Goal: Use online tool/utility

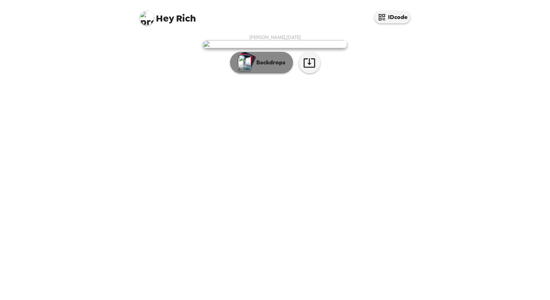
click at [266, 67] on p "Backdrops" at bounding box center [269, 62] width 33 height 9
click at [259, 73] on button "Backdrops" at bounding box center [261, 63] width 63 height 22
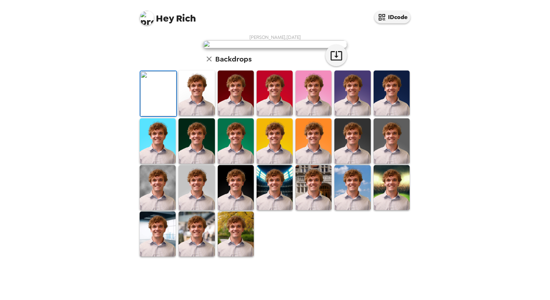
click at [284, 48] on img at bounding box center [275, 44] width 144 height 8
click at [209, 63] on icon "button" at bounding box center [209, 59] width 9 height 9
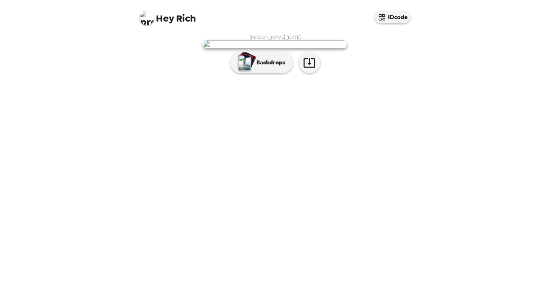
scroll to position [0, 0]
drag, startPoint x: 274, startPoint y: 89, endPoint x: 249, endPoint y: 237, distance: 149.3
click at [249, 71] on img "button" at bounding box center [244, 63] width 13 height 16
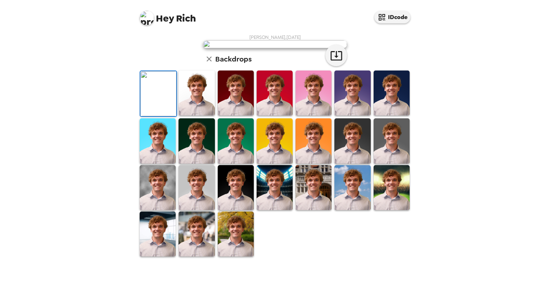
scroll to position [105, 0]
click at [347, 116] on img at bounding box center [353, 93] width 36 height 45
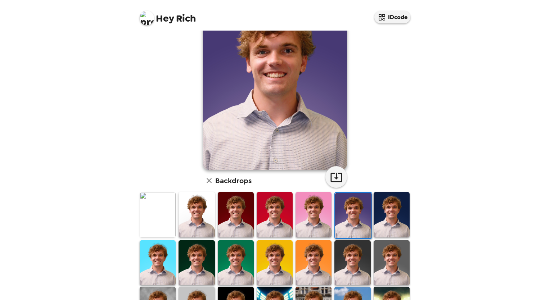
scroll to position [51, 0]
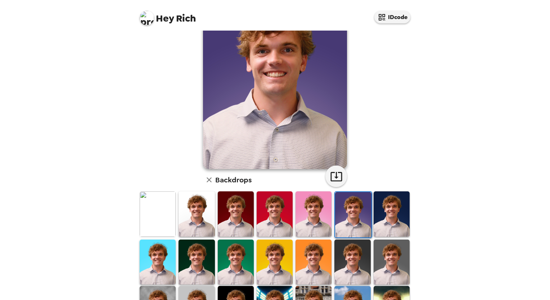
click at [389, 203] on img at bounding box center [392, 214] width 36 height 45
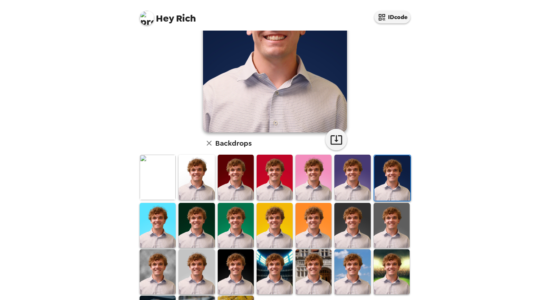
scroll to position [88, 0]
click at [341, 179] on img at bounding box center [353, 177] width 36 height 45
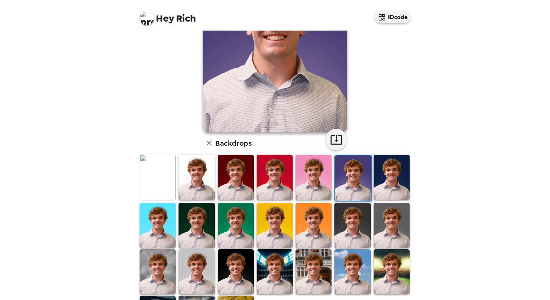
click at [224, 179] on img at bounding box center [236, 177] width 36 height 45
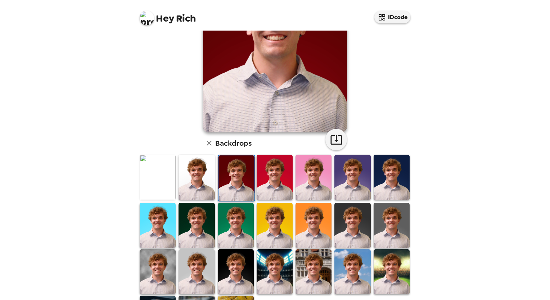
click at [265, 218] on img at bounding box center [275, 225] width 36 height 45
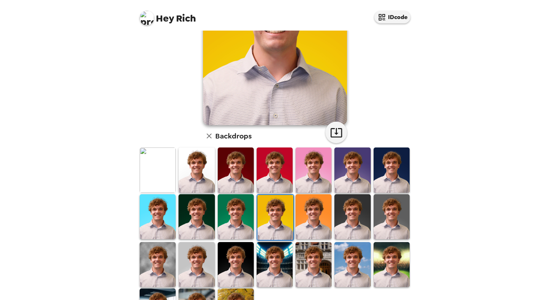
scroll to position [96, 0]
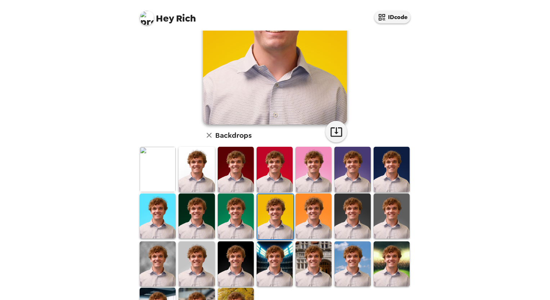
click at [231, 219] on img at bounding box center [236, 216] width 36 height 45
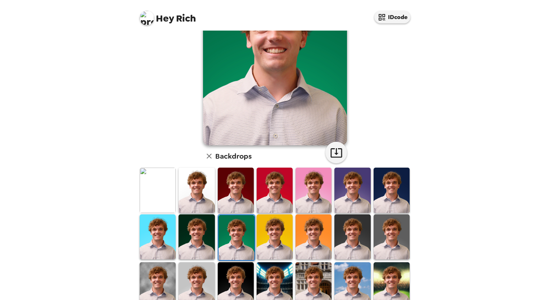
scroll to position [75, 0]
click at [355, 235] on img at bounding box center [353, 237] width 36 height 45
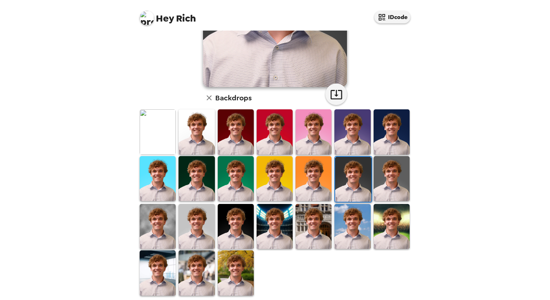
scroll to position [136, 0]
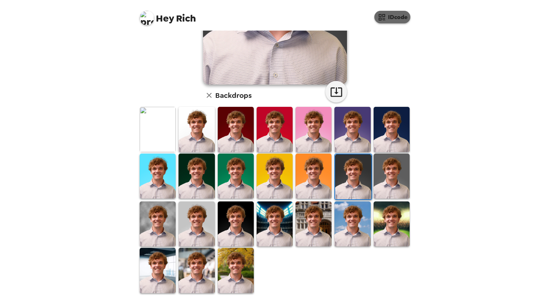
click at [387, 23] on button "IDcode" at bounding box center [392, 17] width 36 height 13
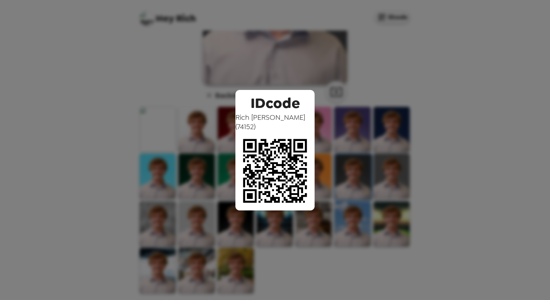
click at [350, 89] on div "IDcode Rich Van Tassel ( 74152 )" at bounding box center [275, 150] width 550 height 300
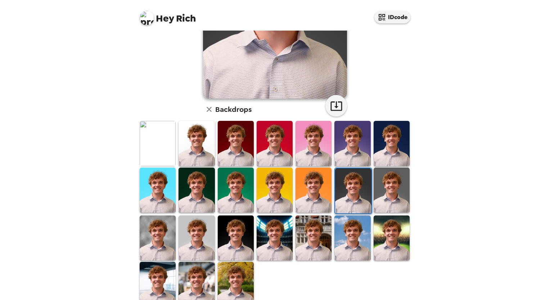
scroll to position [125, 0]
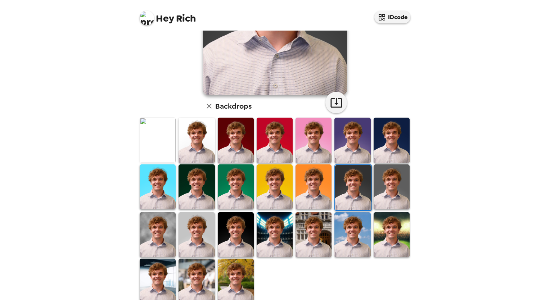
click at [232, 219] on img at bounding box center [236, 234] width 36 height 45
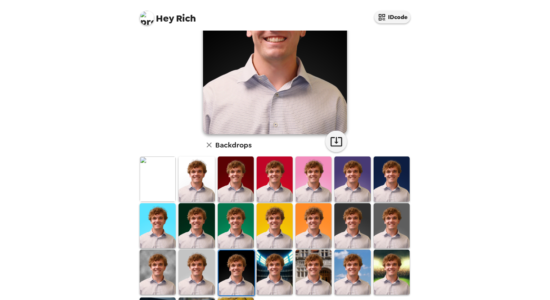
scroll to position [136, 0]
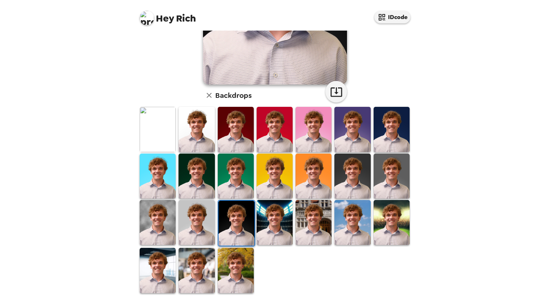
click at [339, 169] on img at bounding box center [353, 176] width 36 height 45
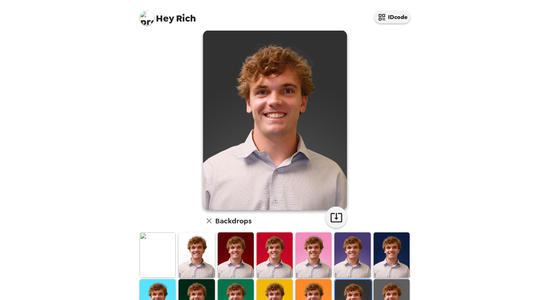
scroll to position [10, 0]
click at [330, 212] on icon "button" at bounding box center [336, 217] width 13 height 13
drag, startPoint x: 447, startPoint y: 50, endPoint x: 438, endPoint y: 84, distance: 35.5
click at [438, 84] on div "Hey Rich IDcode Rich Van Tassel , [DATE] Backdrops" at bounding box center [275, 150] width 550 height 300
click at [332, 218] on icon "button" at bounding box center [336, 217] width 13 height 13
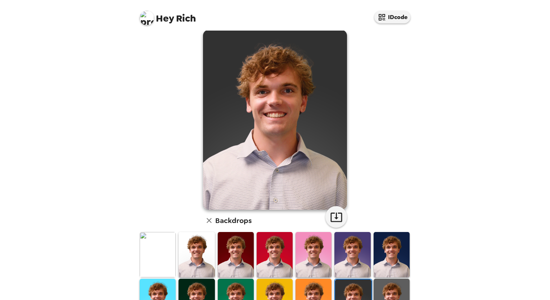
scroll to position [11, 0]
